Goal: Information Seeking & Learning: Learn about a topic

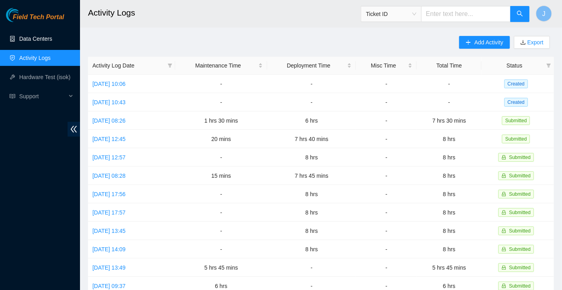
click at [49, 38] on link "Data Centers" at bounding box center [35, 39] width 33 height 6
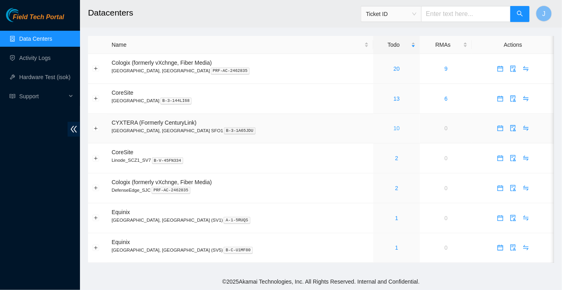
click at [394, 127] on link "10" at bounding box center [397, 128] width 6 height 6
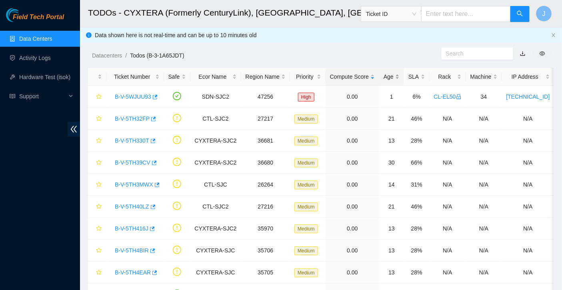
click at [395, 80] on div "Age" at bounding box center [392, 76] width 16 height 9
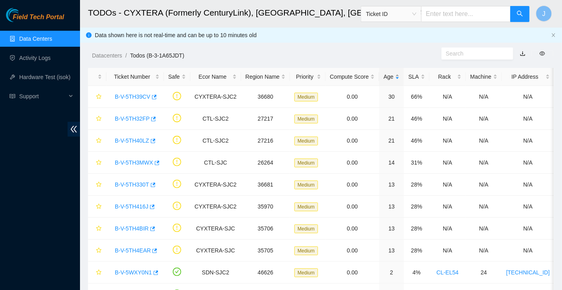
click at [395, 80] on div "Age" at bounding box center [392, 76] width 16 height 9
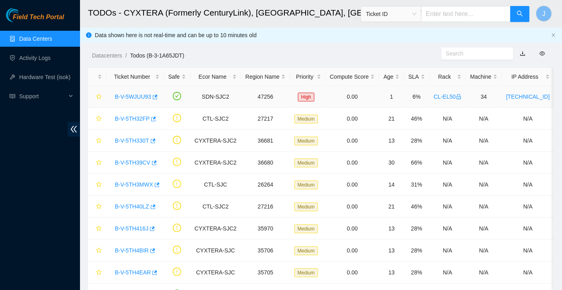
click at [148, 96] on link "B-V-5WJUU93" at bounding box center [133, 97] width 36 height 6
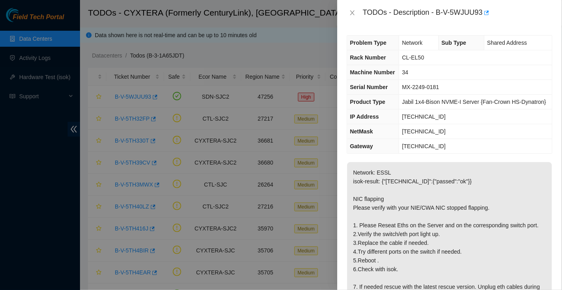
click at [354, 8] on div "TODOs - Description - B-V-5WJUU93" at bounding box center [450, 12] width 206 height 13
click at [354, 10] on icon "close" at bounding box center [352, 13] width 6 height 6
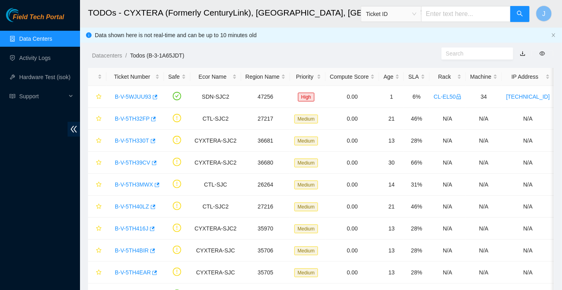
click at [29, 38] on link "Data Centers" at bounding box center [35, 39] width 33 height 6
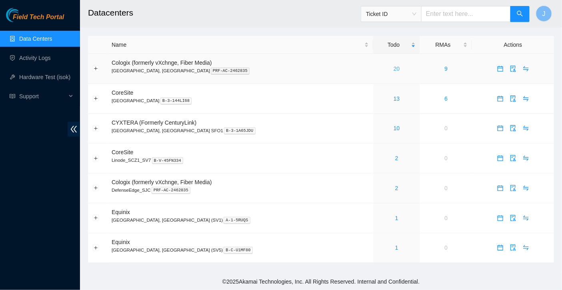
click at [394, 66] on link "20" at bounding box center [397, 69] width 6 height 6
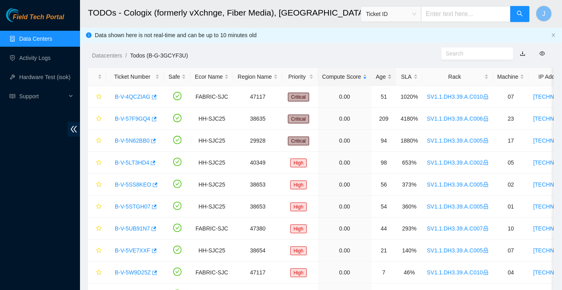
click at [385, 81] on div "Age" at bounding box center [384, 76] width 16 height 9
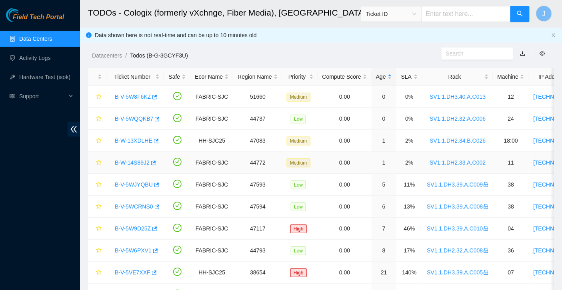
click at [134, 160] on link "B-W-14S89J2" at bounding box center [132, 163] width 35 height 6
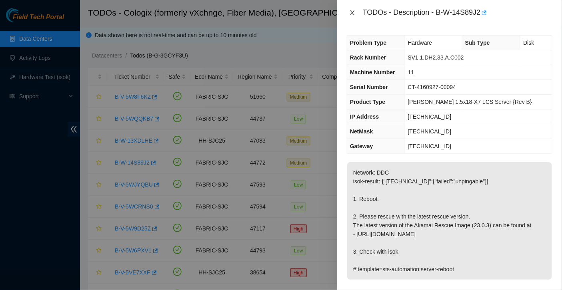
click at [348, 13] on button "Close" at bounding box center [352, 13] width 11 height 8
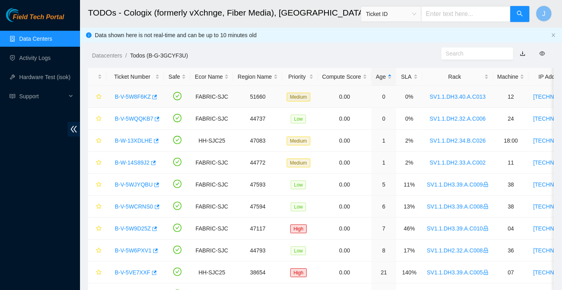
click at [127, 98] on link "B-V-5W8F6KZ" at bounding box center [133, 97] width 36 height 6
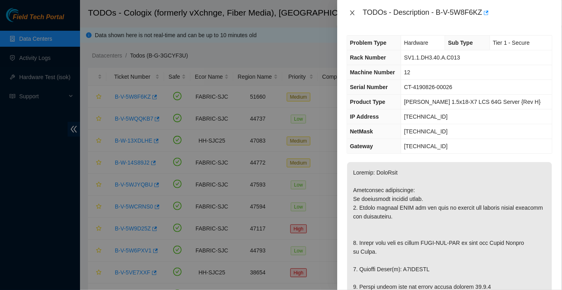
click at [356, 13] on button "Close" at bounding box center [352, 13] width 11 height 8
